Goal: Task Accomplishment & Management: Manage account settings

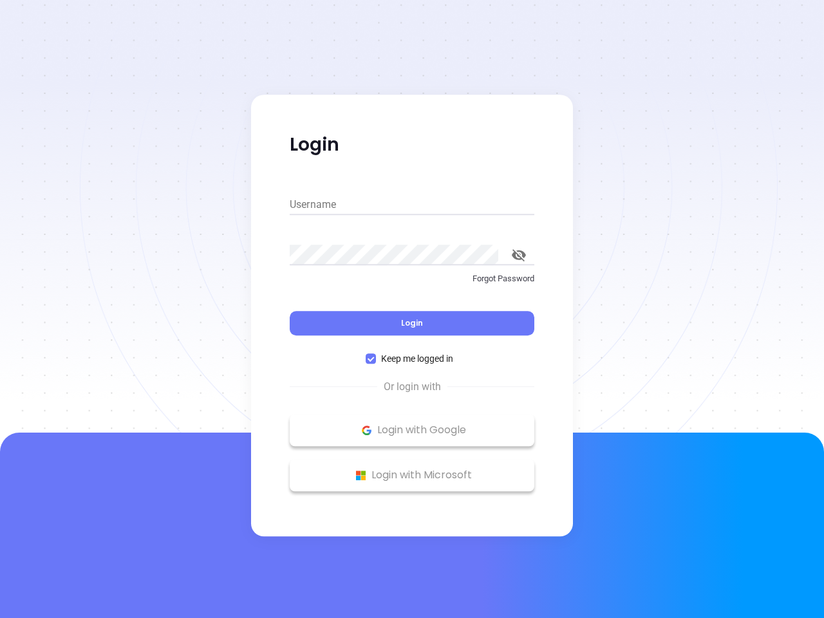
click at [412, 309] on div "Login" at bounding box center [412, 316] width 245 height 40
click at [412, 205] on input "Username" at bounding box center [412, 204] width 245 height 21
click at [519, 255] on icon "toggle password visibility" at bounding box center [519, 255] width 14 height 12
click at [412, 323] on span "Login" at bounding box center [412, 322] width 22 height 11
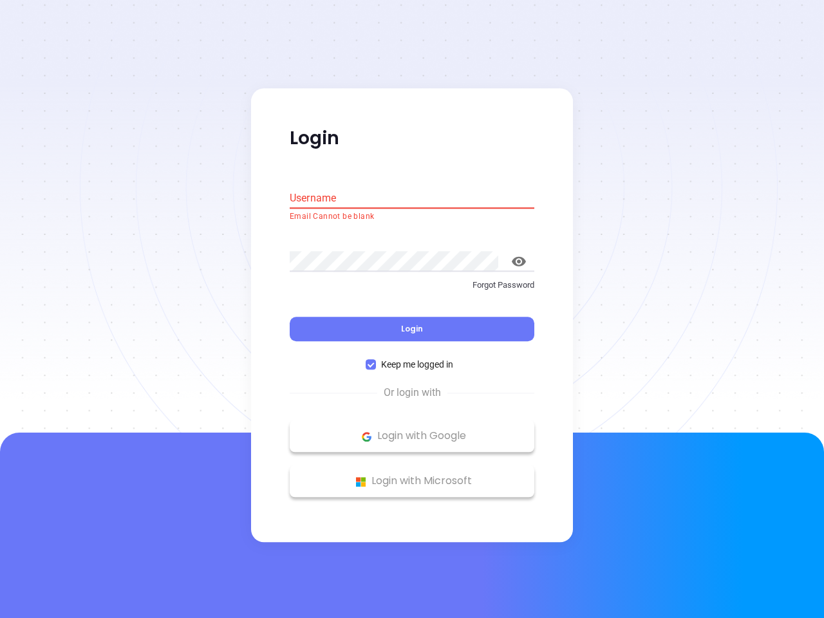
click at [412, 359] on span "Keep me logged in" at bounding box center [417, 365] width 82 height 14
click at [376, 360] on input "Keep me logged in" at bounding box center [371, 365] width 10 height 10
checkbox input "false"
click at [412, 430] on p "Login with Google" at bounding box center [412, 436] width 232 height 19
click at [412, 475] on p "Login with Microsoft" at bounding box center [412, 481] width 232 height 19
